Goal: Information Seeking & Learning: Learn about a topic

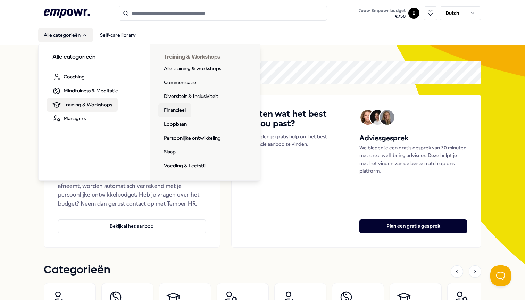
click at [173, 111] on link "Financieel" at bounding box center [174, 110] width 33 height 14
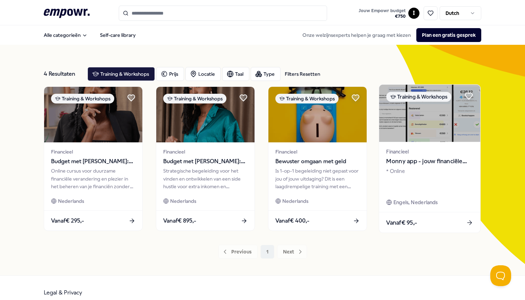
click at [426, 125] on img at bounding box center [429, 113] width 101 height 57
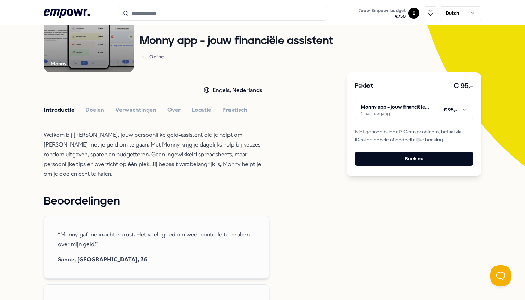
scroll to position [98, 0]
click at [464, 108] on html ".empowr-logo_svg__cls-1{fill:#03032f} Jouw Empowr budget € 750 I Dutch Alle cat…" at bounding box center [262, 150] width 525 height 300
click at [286, 173] on html ".empowr-logo_svg__cls-1{fill:#03032f} Jouw Empowr budget € 750 I Dutch Alle cat…" at bounding box center [262, 150] width 525 height 300
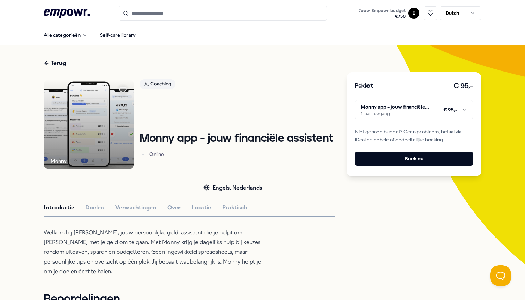
scroll to position [0, 0]
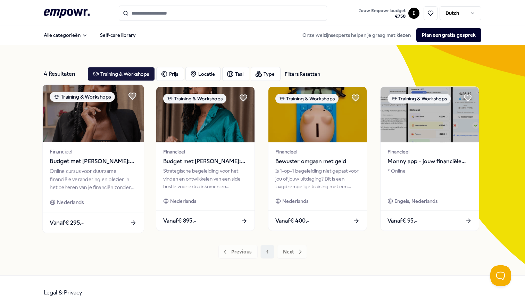
click at [77, 194] on div "Financieel Budget met [PERSON_NAME]: Upgrade je financiën! Online cursus voor d…" at bounding box center [93, 177] width 101 height 70
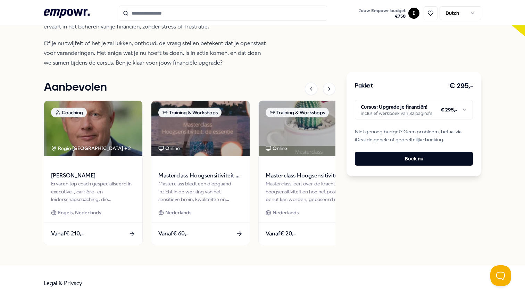
scroll to position [236, 0]
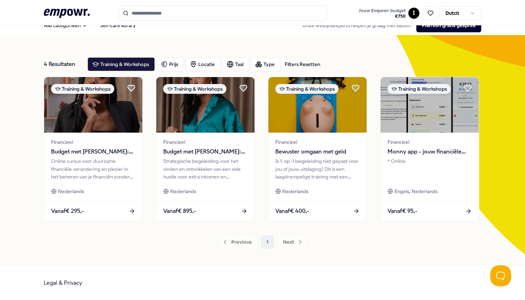
scroll to position [9, 0]
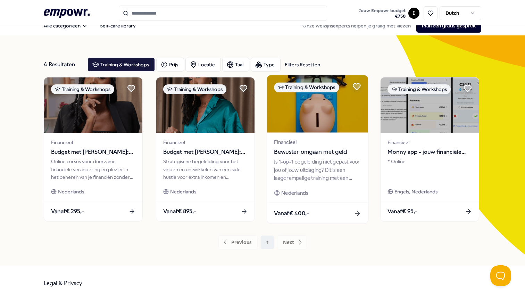
click at [300, 176] on div "Is 1-op-1 begeleiding niet gepast voor jou of jouw uitdaging? Dit is een laagdr…" at bounding box center [317, 170] width 87 height 24
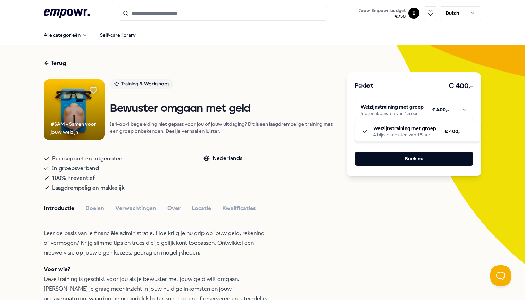
click at [427, 111] on html ".empowr-logo_svg__cls-1{fill:#03032f} Jouw Empowr budget € 750 I Dutch Alle cat…" at bounding box center [262, 150] width 525 height 300
click at [299, 106] on html ".empowr-logo_svg__cls-1{fill:#03032f} Jouw Empowr budget € 750 I Dutch Alle cat…" at bounding box center [262, 150] width 525 height 300
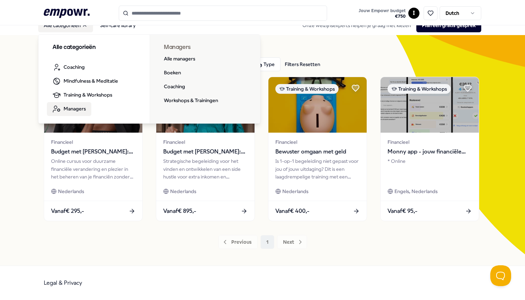
scroll to position [9, 0]
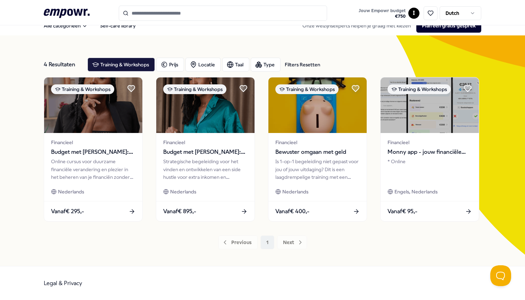
click at [292, 244] on div "Previous 1 Next" at bounding box center [262, 242] width 437 height 14
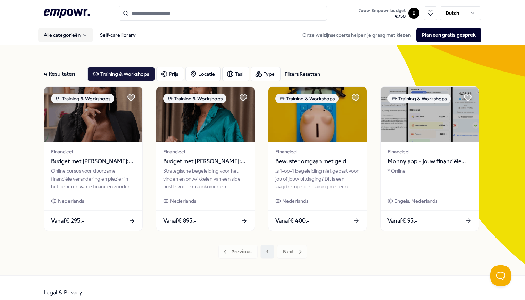
scroll to position [0, 0]
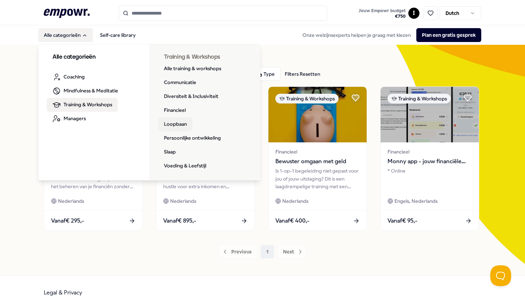
click at [173, 122] on link "Loopbaan" at bounding box center [175, 124] width 34 height 14
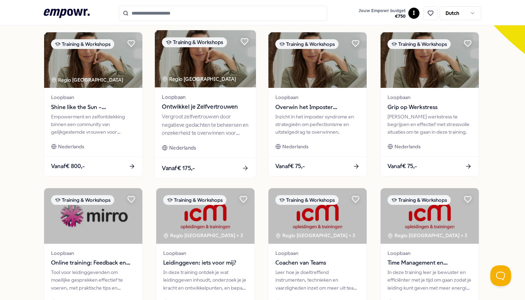
scroll to position [210, 0]
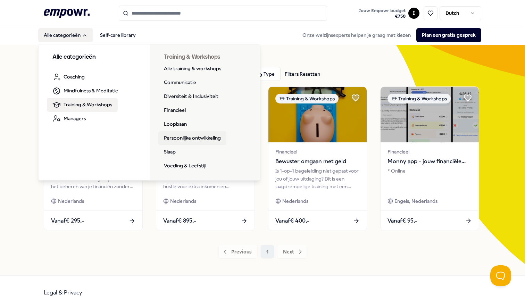
click at [194, 138] on link "Persoonlijke ontwikkeling" at bounding box center [192, 138] width 68 height 14
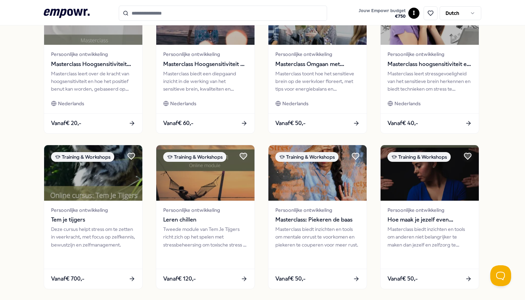
scroll to position [264, 0]
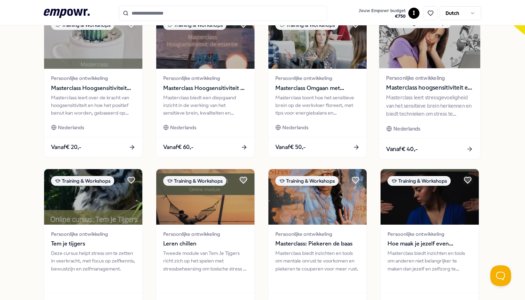
click at [422, 109] on div "Masterclass leert stressgevoeligheid van het sensitieve brein herkennen en bied…" at bounding box center [429, 106] width 87 height 24
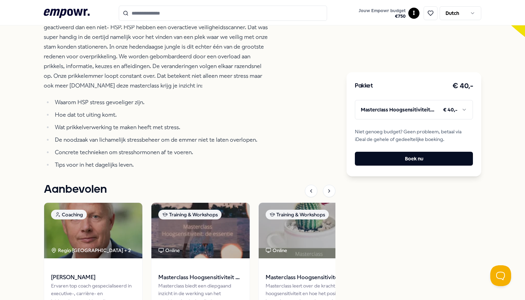
scroll to position [229, 0]
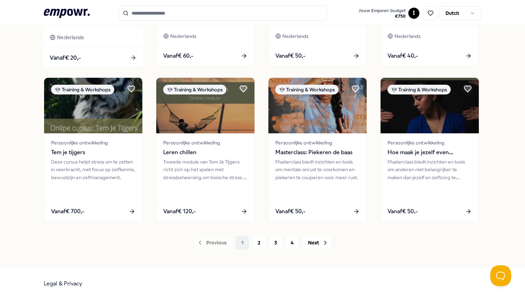
scroll to position [320, 0]
